Goal: Browse casually: Explore the website without a specific task or goal

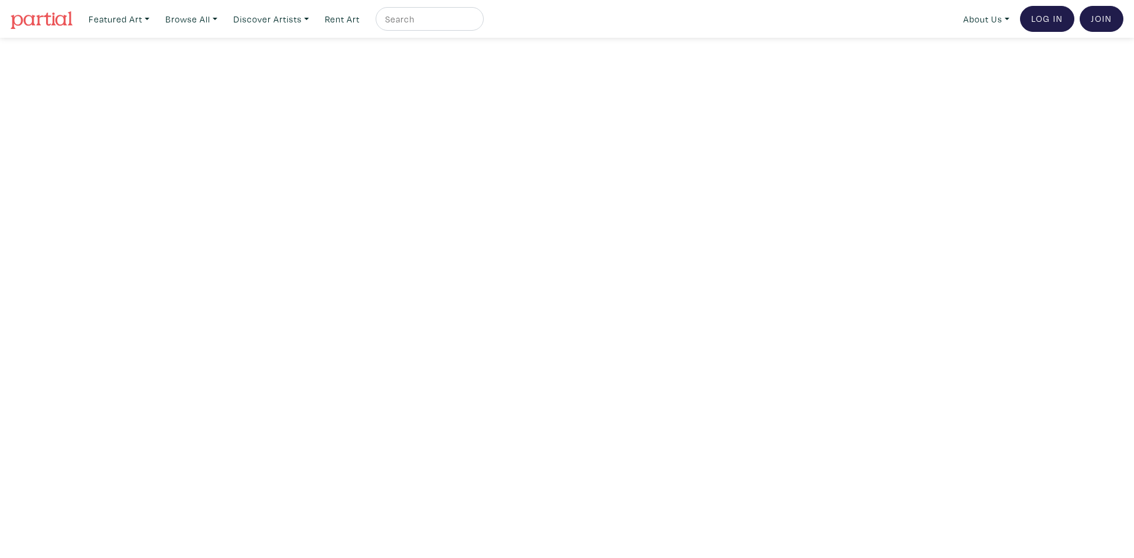
click at [0, 17] on nav "Featured Art Smalls Landscapes Abstracts New Contemporary The Minimalist Bold D…" at bounding box center [567, 19] width 1134 height 38
click at [26, 22] on img at bounding box center [42, 20] width 62 height 18
click at [155, 24] on link "Browse All" at bounding box center [118, 19] width 71 height 24
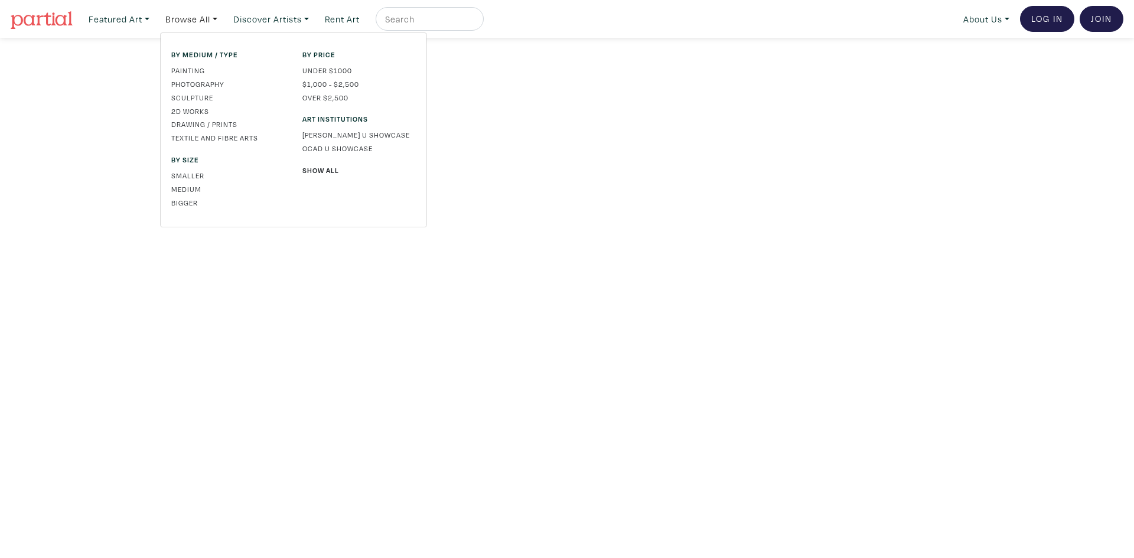
click at [219, 77] on div "By medium / type Painting Photography Sculpture 2D works Drawing / Prints Texti…" at bounding box center [227, 130] width 131 height 162
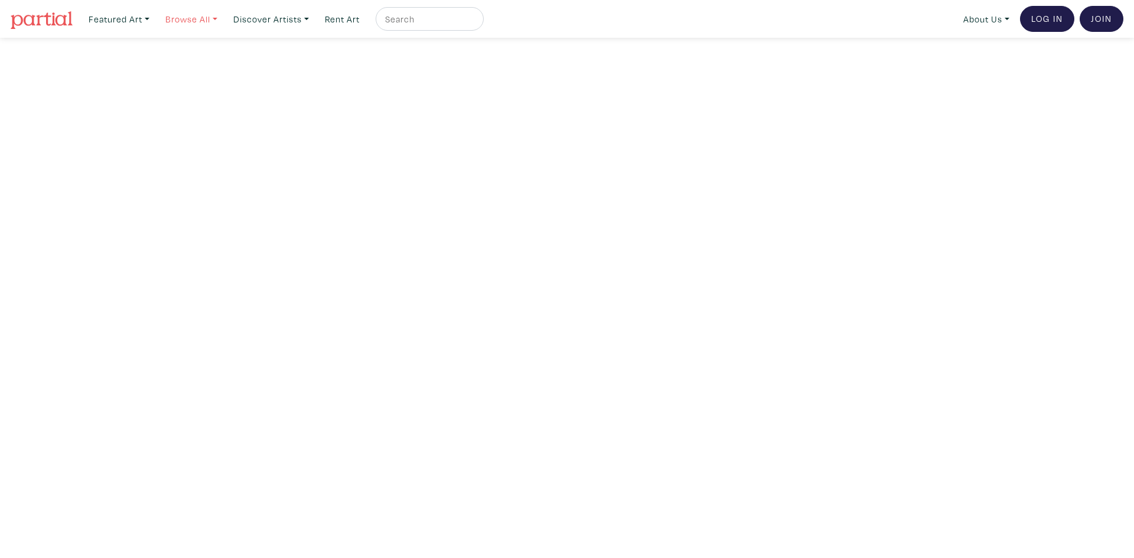
click at [155, 21] on link "Browse All" at bounding box center [118, 19] width 71 height 24
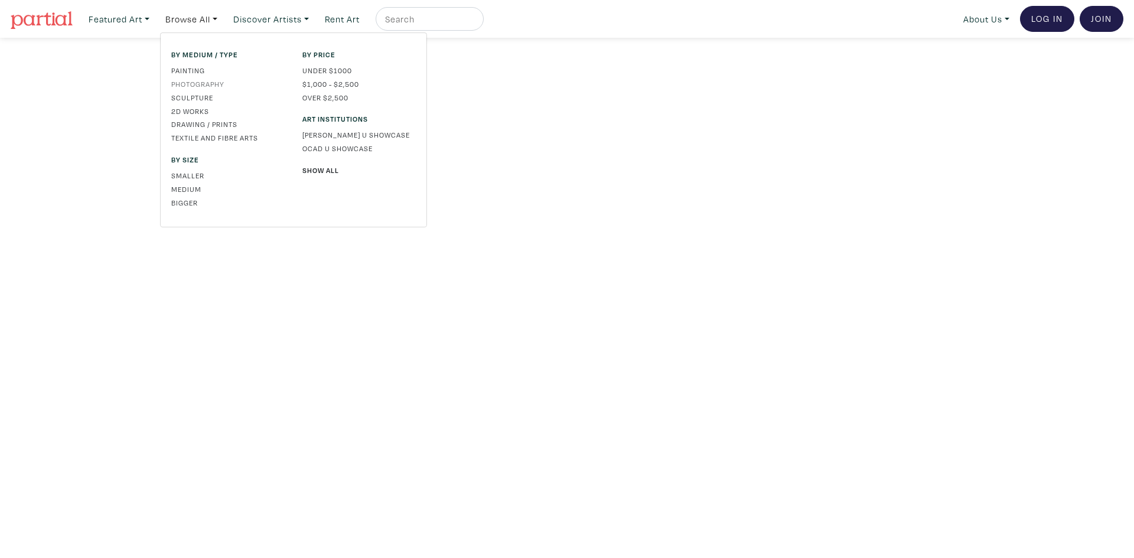
click at [187, 82] on link "Photography" at bounding box center [227, 84] width 113 height 11
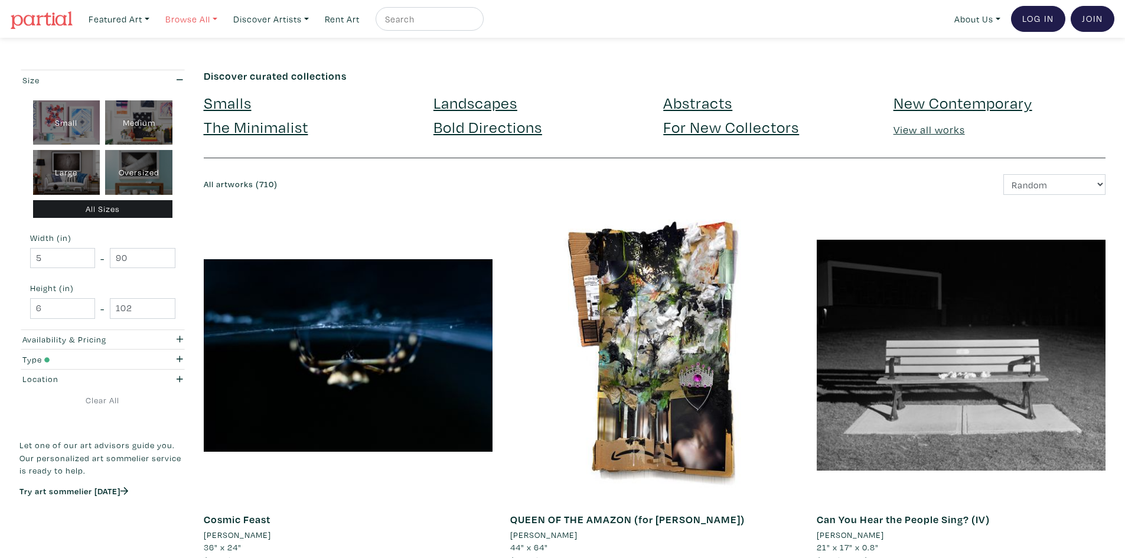
click at [155, 19] on link "Browse All" at bounding box center [118, 19] width 71 height 24
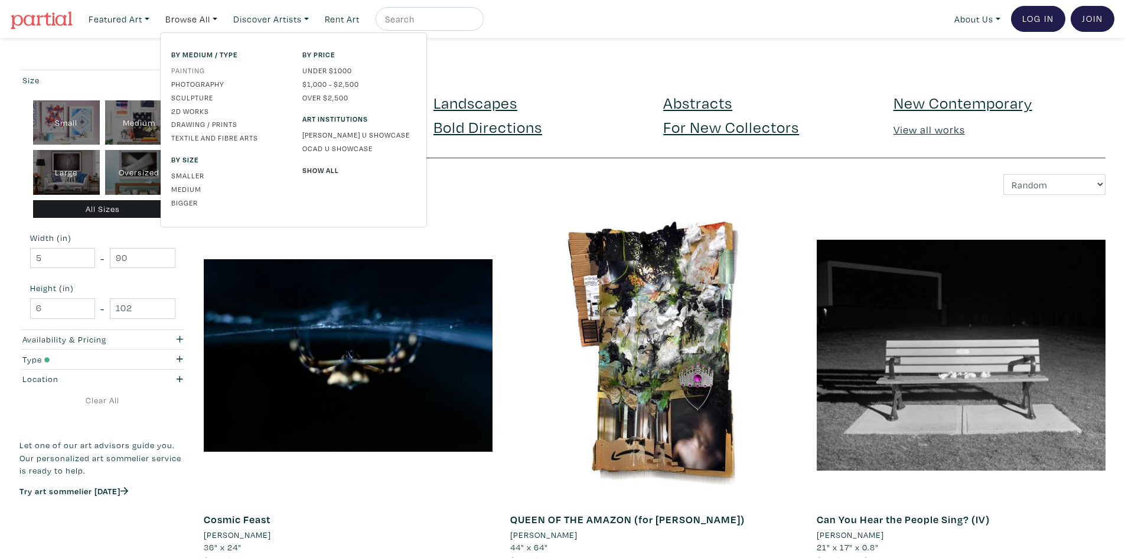
click at [194, 71] on link "Painting" at bounding box center [227, 70] width 113 height 11
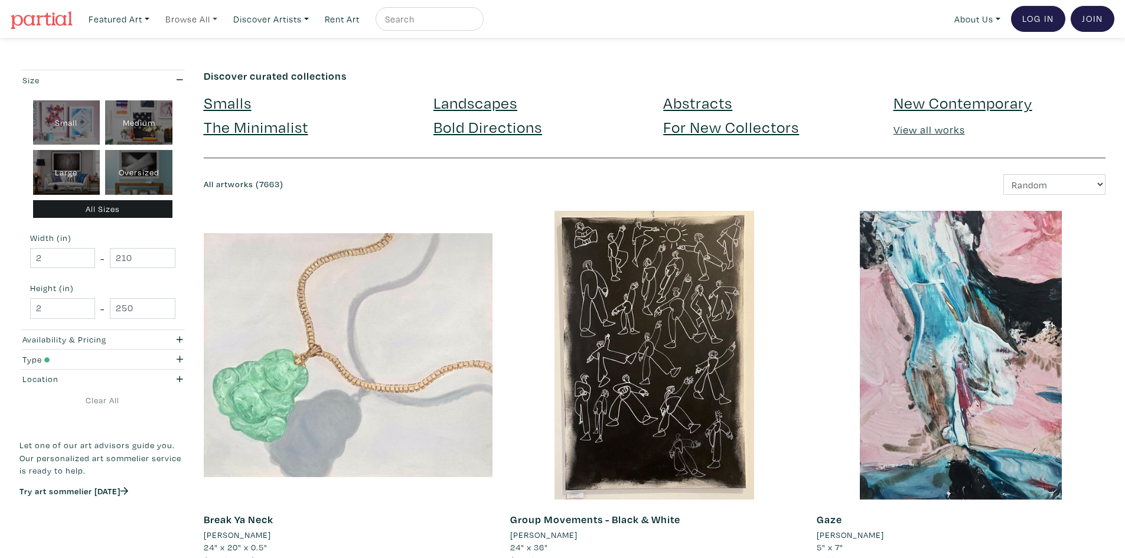
click at [155, 19] on link "Browse All" at bounding box center [118, 19] width 71 height 24
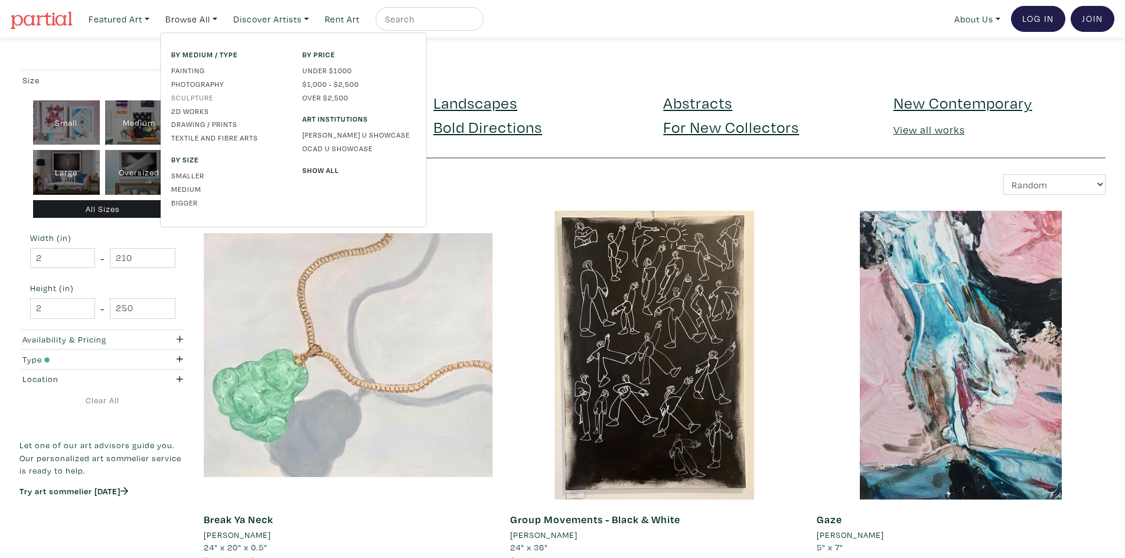
click at [200, 98] on link "Sculpture" at bounding box center [227, 97] width 113 height 11
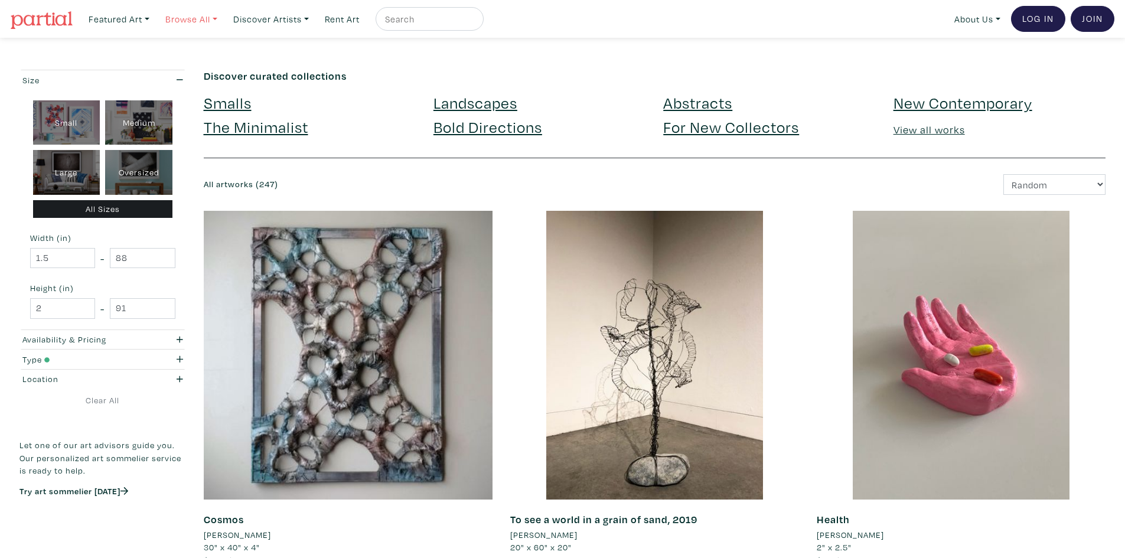
click at [155, 24] on link "Browse All" at bounding box center [118, 19] width 71 height 24
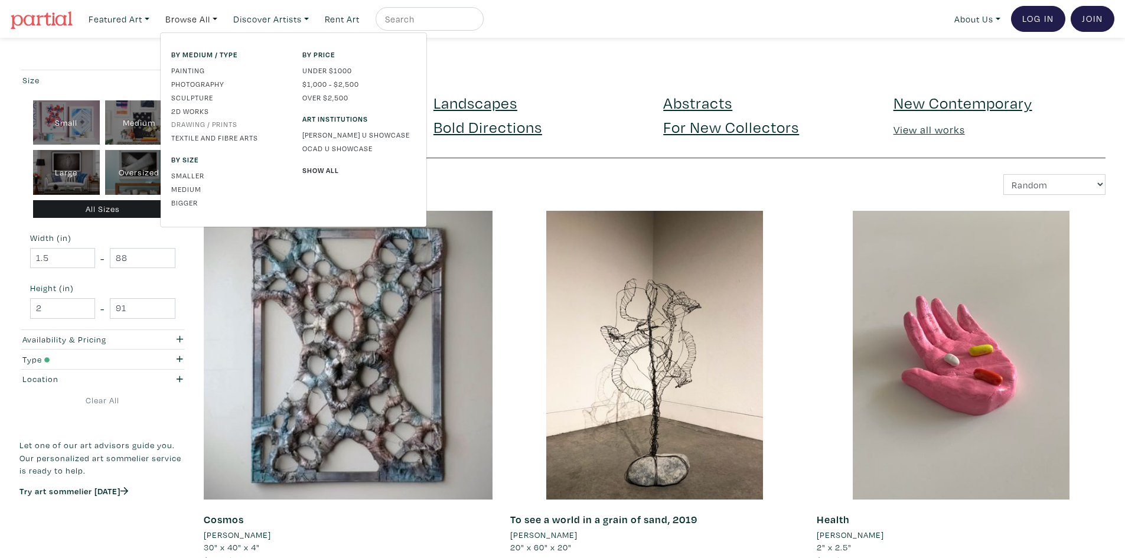
click at [213, 129] on link "Drawing / Prints" at bounding box center [227, 124] width 113 height 11
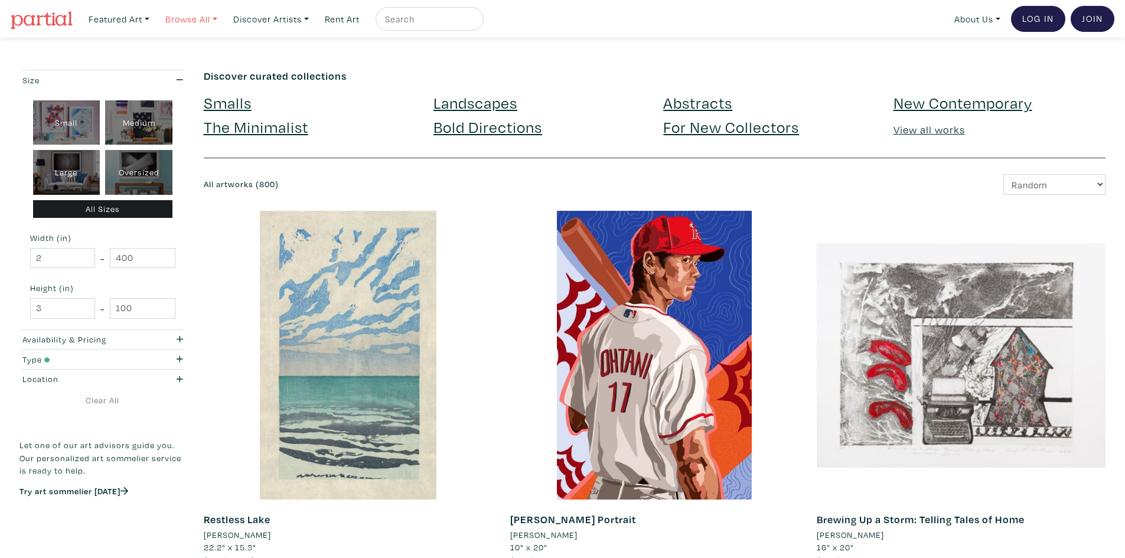
click at [155, 16] on link "Browse All" at bounding box center [118, 19] width 71 height 24
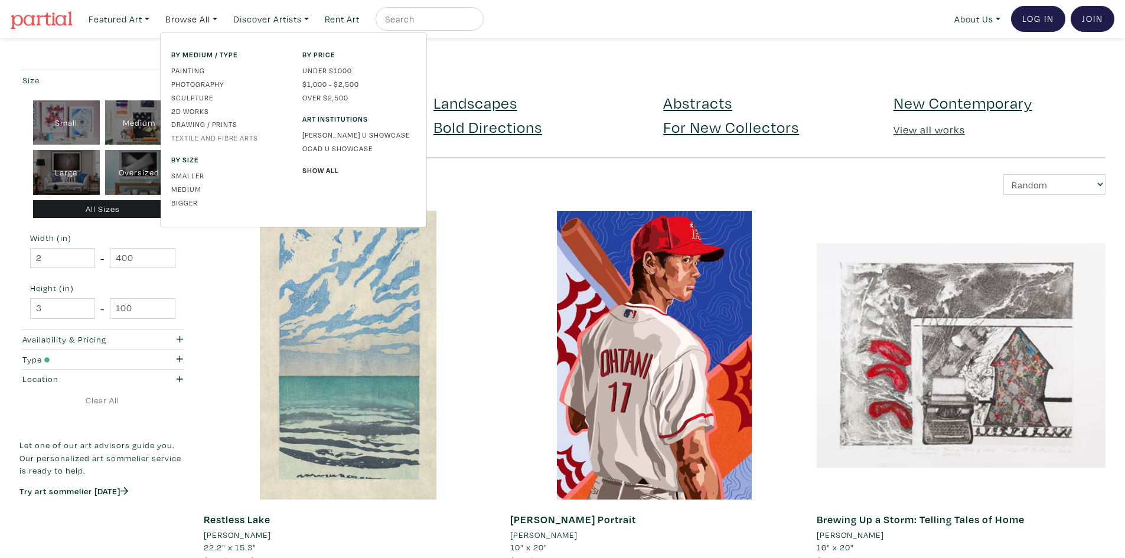
click at [215, 139] on link "Textile and Fibre Arts" at bounding box center [227, 137] width 113 height 11
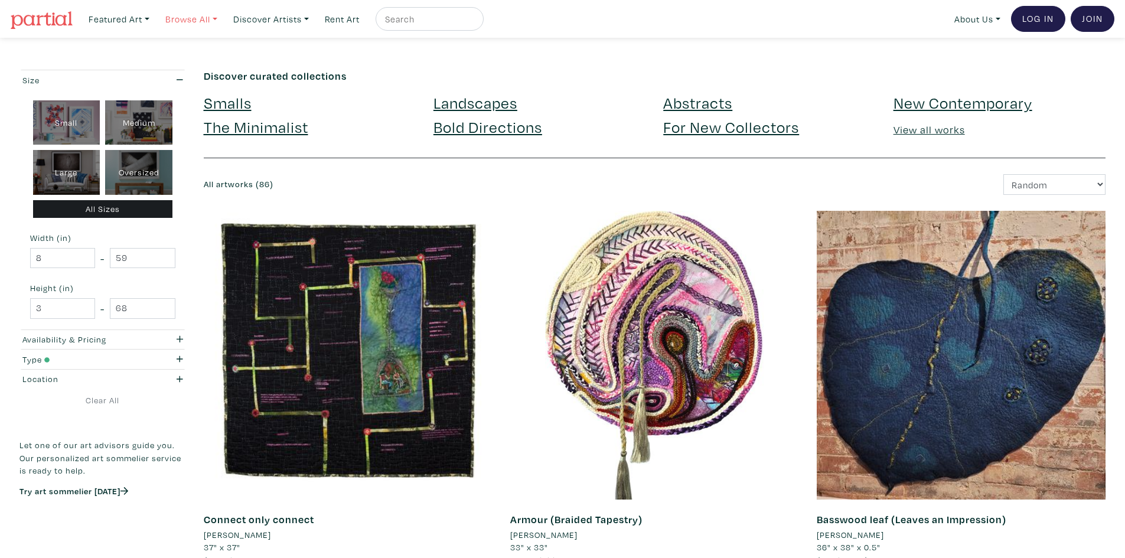
click at [155, 17] on link "Browse All" at bounding box center [118, 19] width 71 height 24
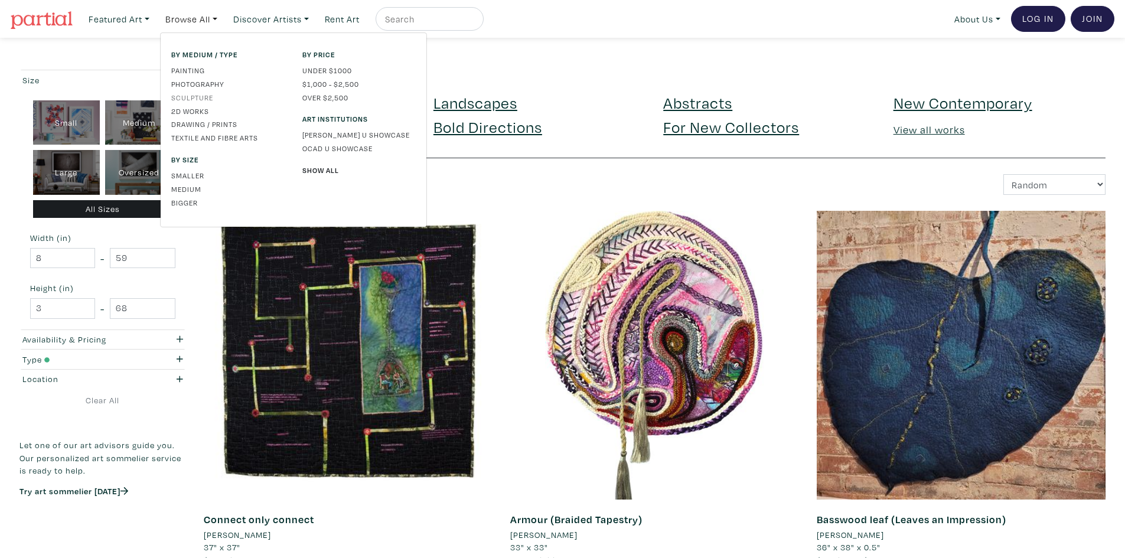
click at [194, 100] on link "Sculpture" at bounding box center [227, 97] width 113 height 11
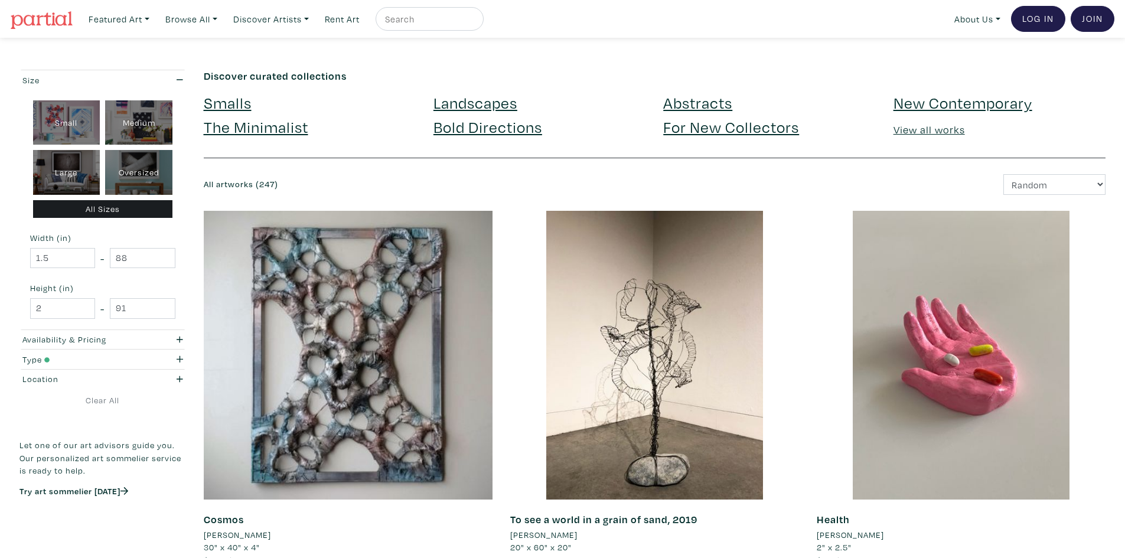
click at [182, 33] on nav "Featured Art Smalls Landscapes Abstracts New Contemporary The Minimalist Bold D…" at bounding box center [562, 19] width 1125 height 38
click at [155, 22] on link "Browse All" at bounding box center [118, 19] width 71 height 24
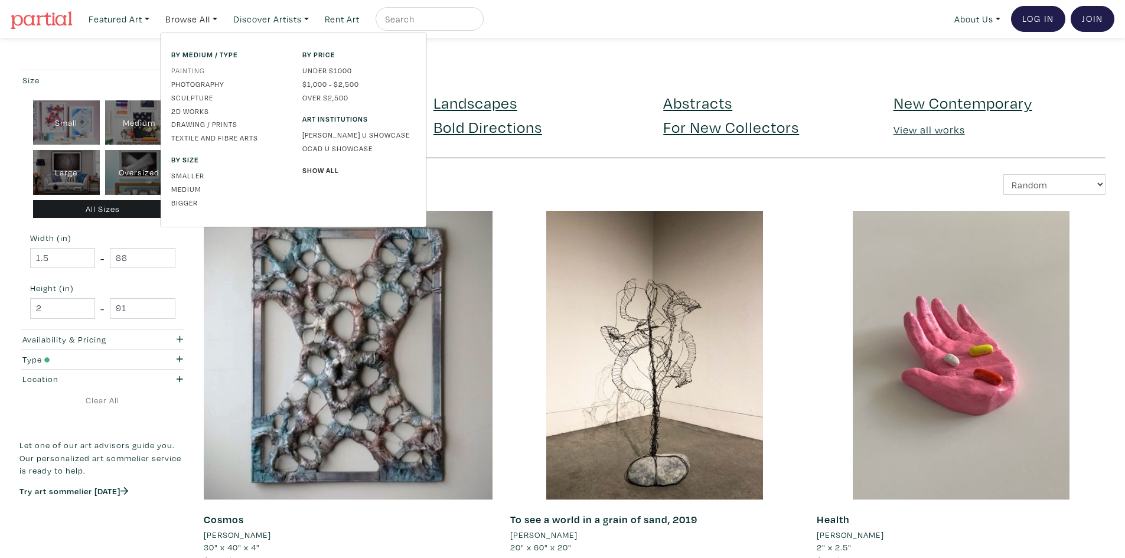
click at [196, 65] on link "Painting" at bounding box center [227, 70] width 113 height 11
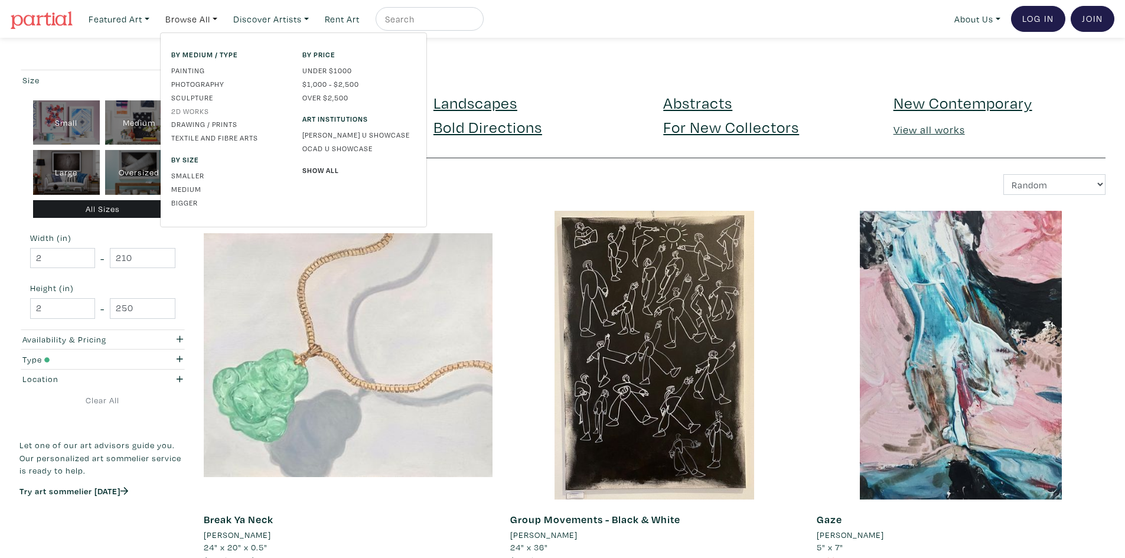
click at [193, 106] on link "2D works" at bounding box center [227, 111] width 113 height 11
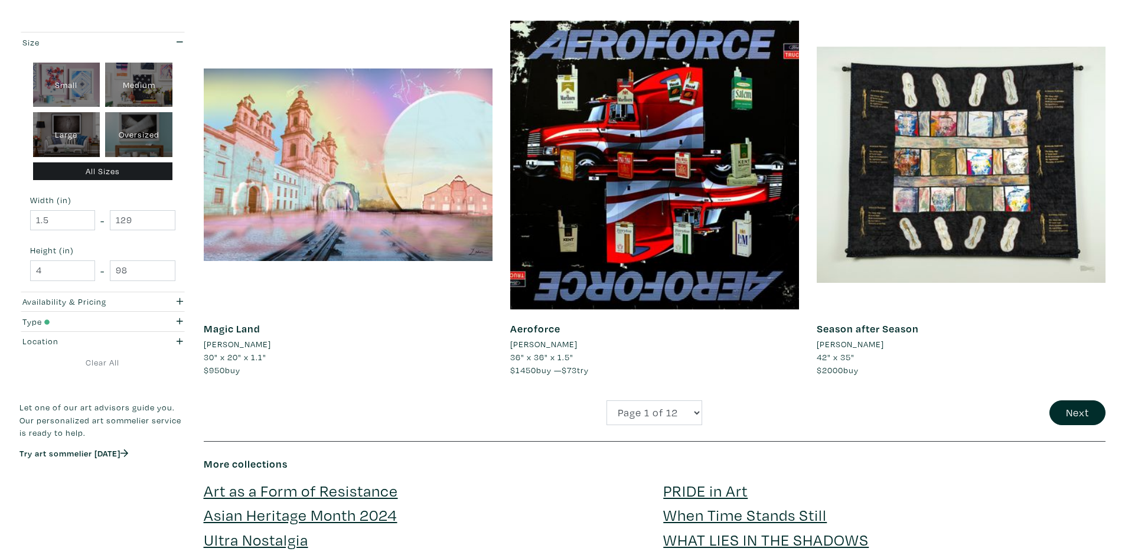
scroll to position [2965, 0]
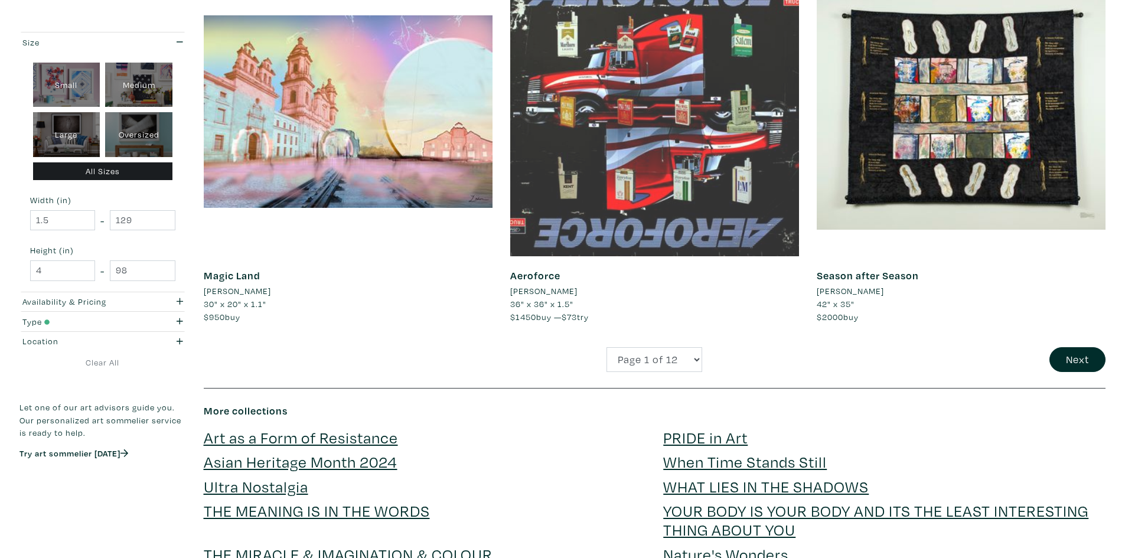
click at [667, 142] on div at bounding box center [654, 112] width 289 height 289
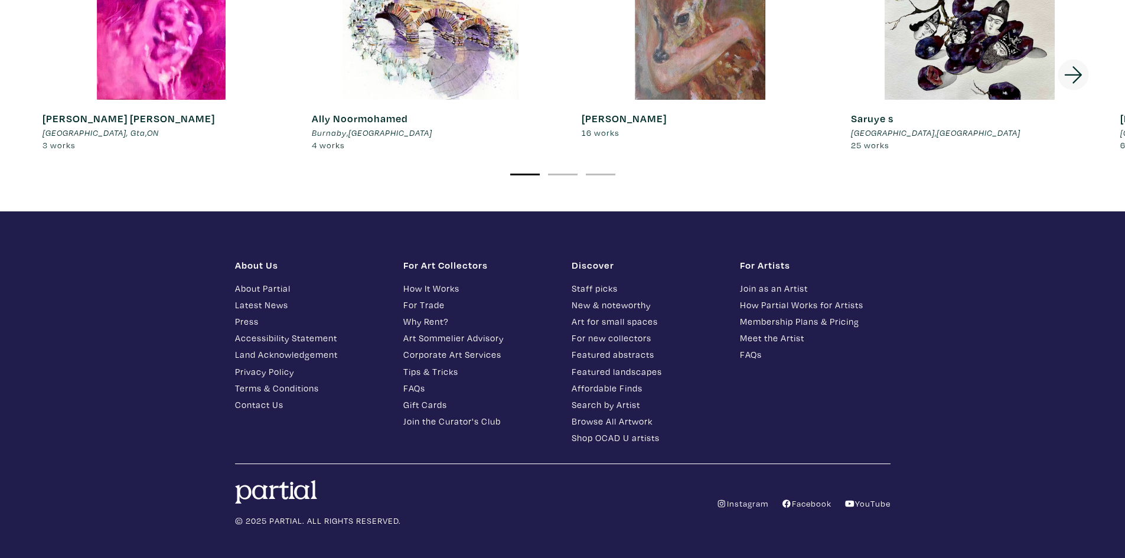
scroll to position [2400, 0]
click at [742, 497] on link "Instagram" at bounding box center [742, 502] width 52 height 11
